Goal: Task Accomplishment & Management: Manage account settings

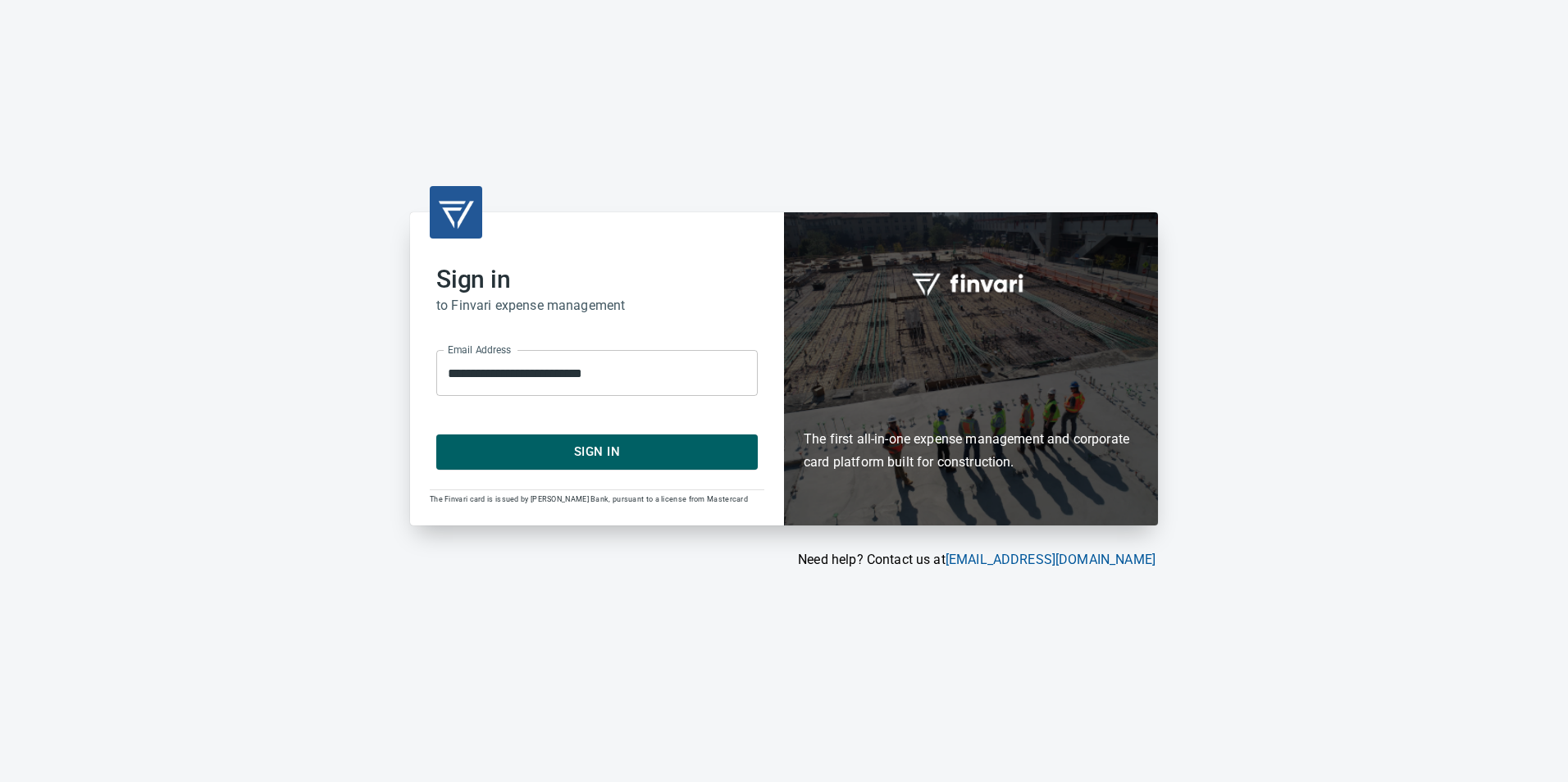
click at [625, 452] on span "Sign In" at bounding box center [596, 452] width 286 height 21
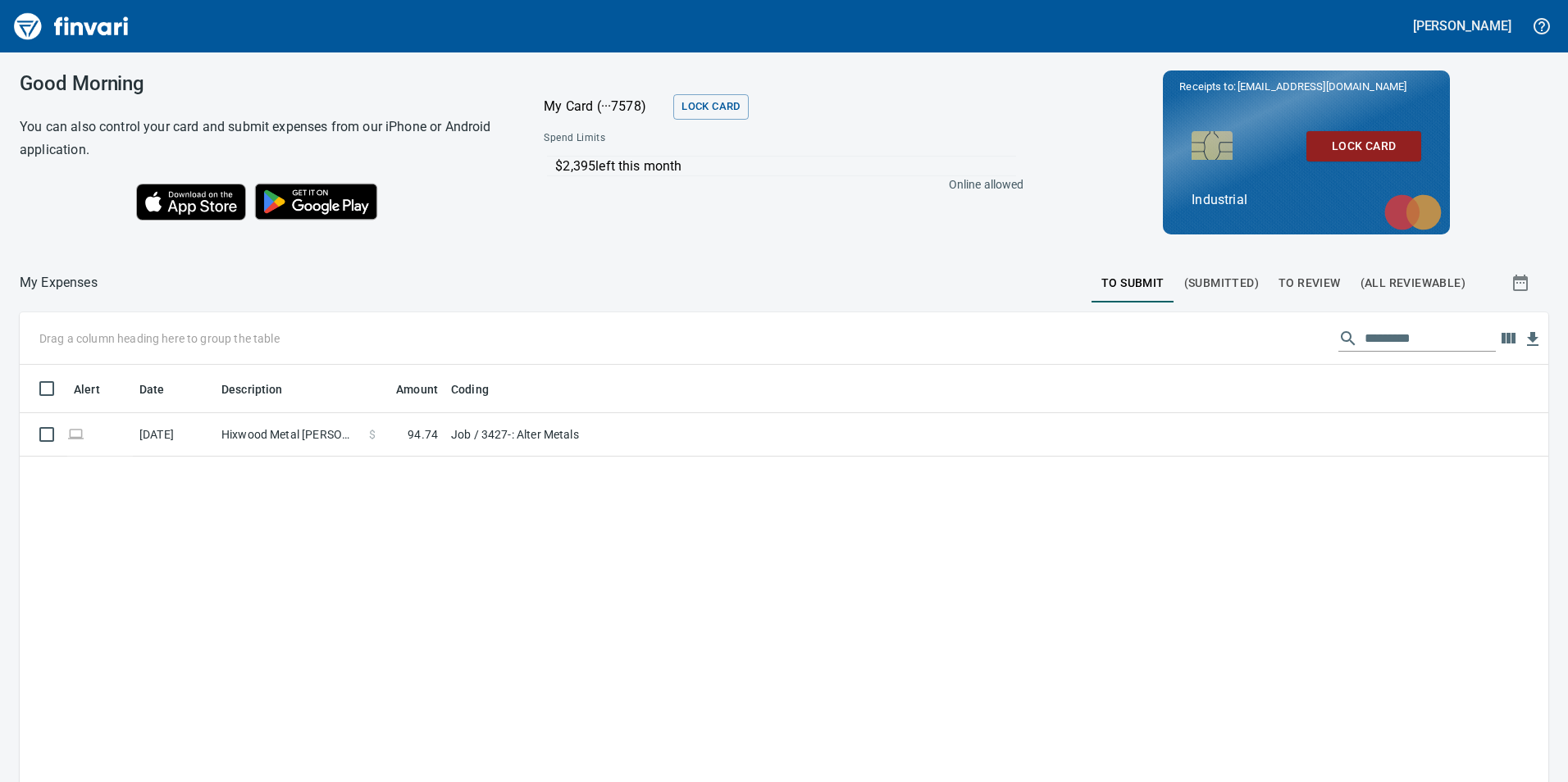
scroll to position [589, 1504]
click at [1335, 281] on button "To Review" at bounding box center [1310, 283] width 82 height 40
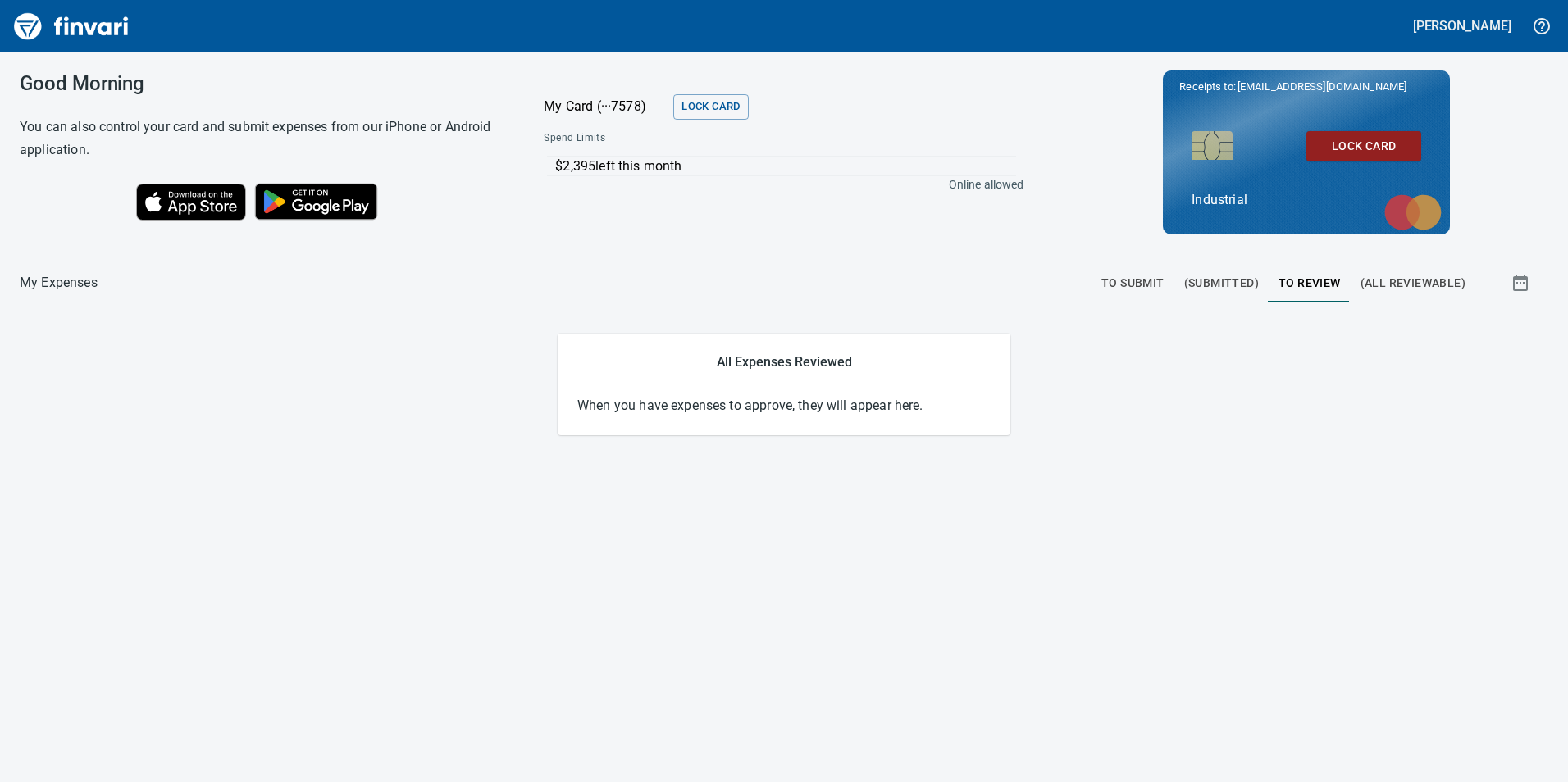
click at [1154, 292] on button "To Submit" at bounding box center [1133, 283] width 83 height 40
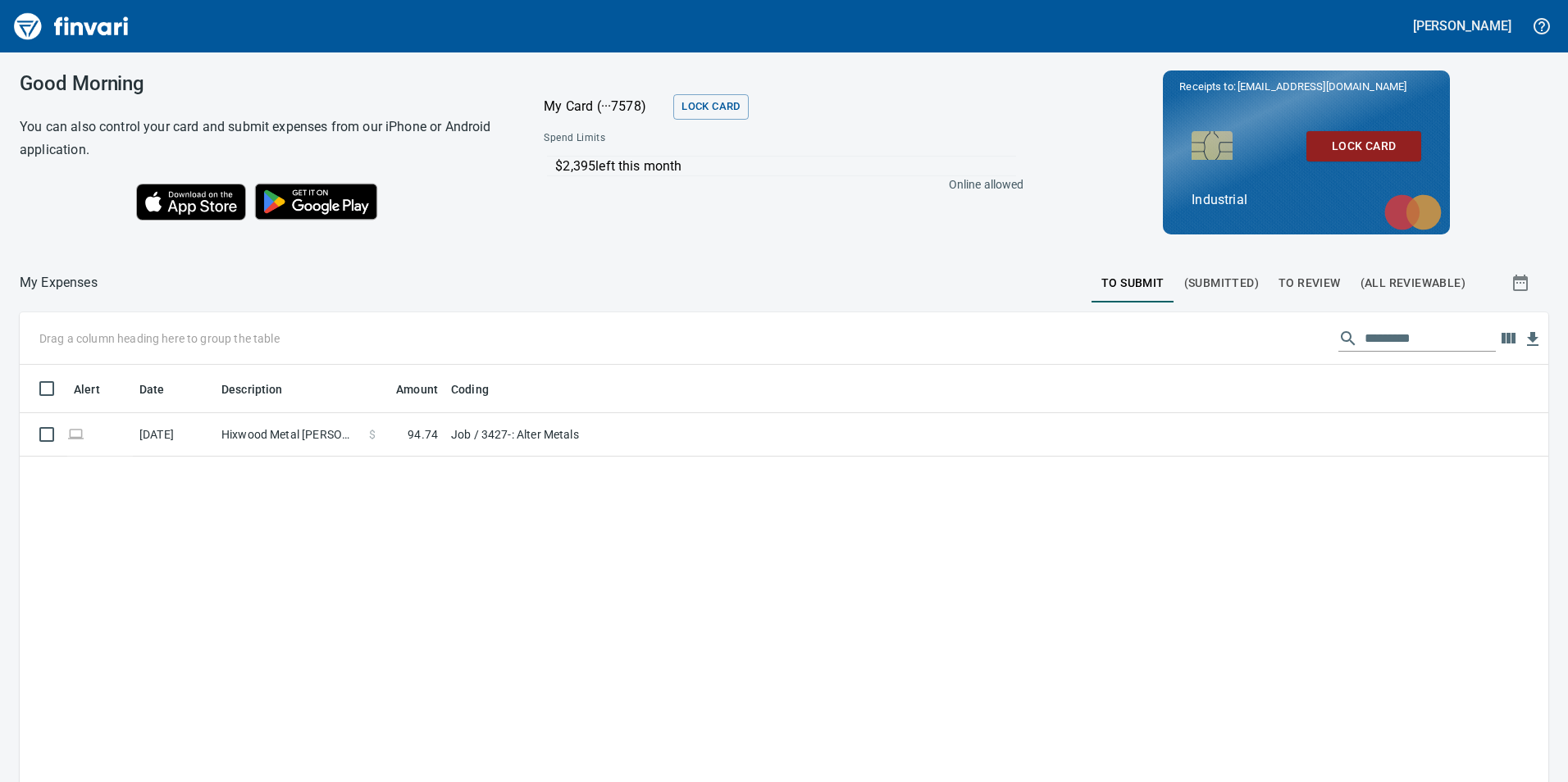
scroll to position [589, 1504]
